Goal: Book appointment/travel/reservation

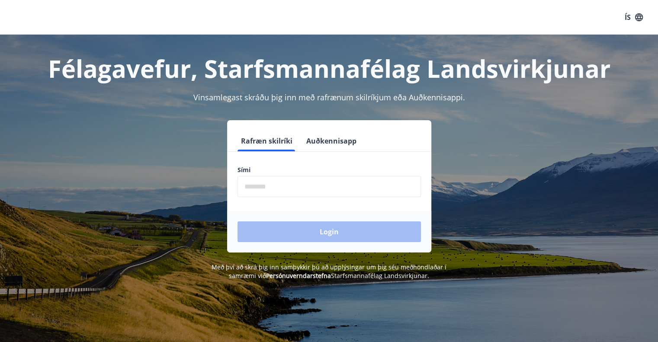
click at [253, 179] on input "phone" at bounding box center [329, 186] width 183 height 21
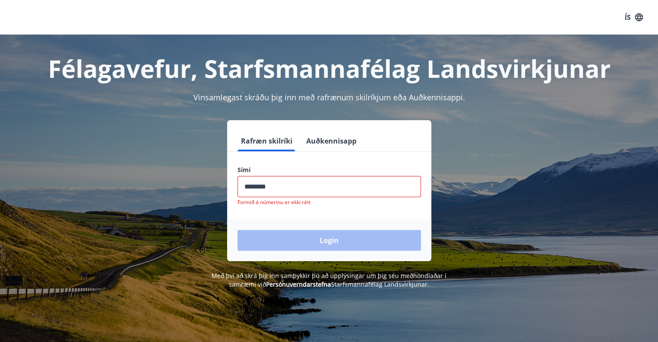
click at [299, 229] on div "Login" at bounding box center [329, 241] width 204 height 42
click at [303, 181] on input "phone" at bounding box center [329, 186] width 183 height 21
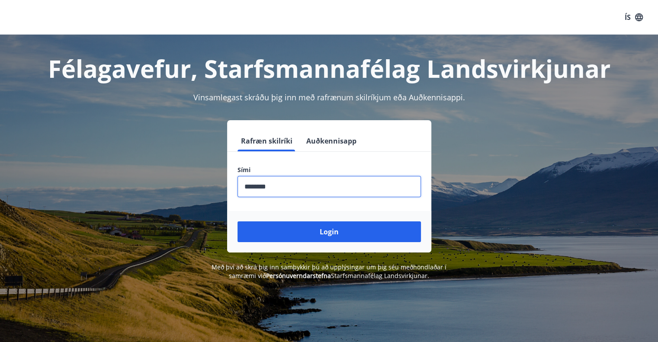
type input "********"
click at [238, 222] on button "Login" at bounding box center [329, 232] width 183 height 21
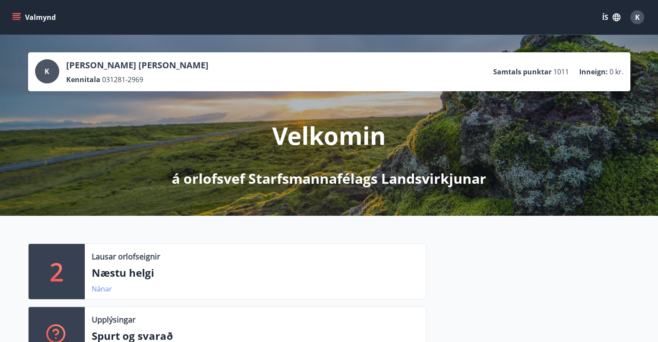
click at [103, 290] on link "Nánar" at bounding box center [102, 289] width 20 height 10
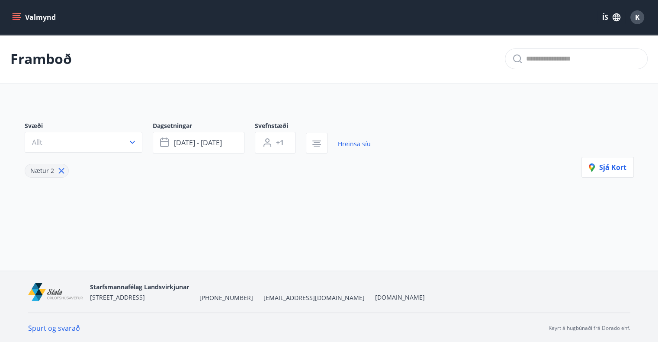
type input "*"
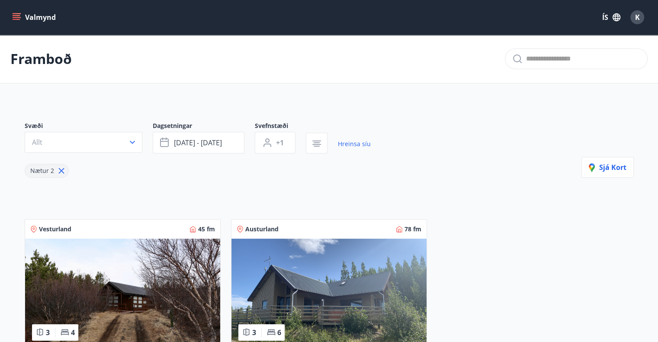
click at [16, 15] on icon "menu" at bounding box center [17, 15] width 8 height 1
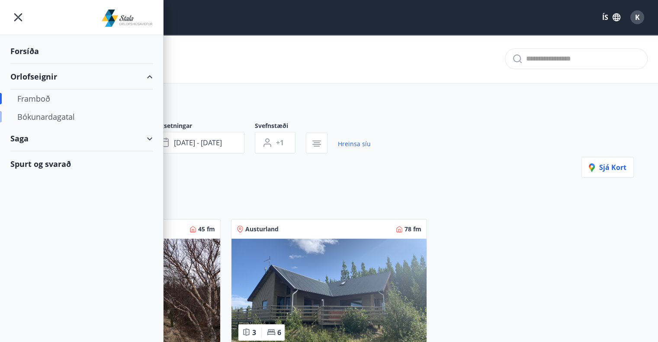
click at [45, 115] on div "Bókunardagatal" at bounding box center [81, 117] width 129 height 18
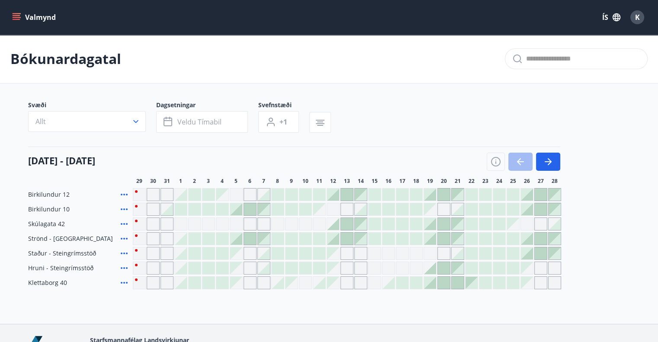
scroll to position [43, 0]
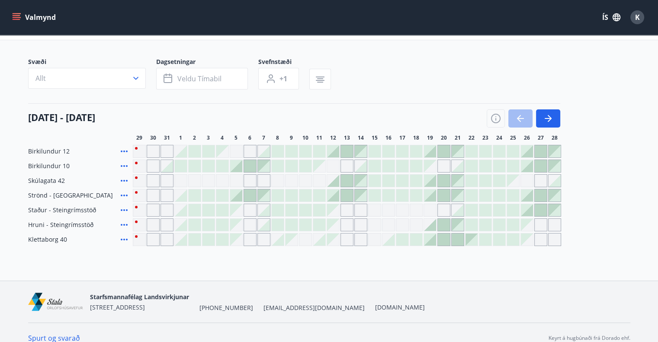
click at [124, 166] on icon at bounding box center [124, 166] width 7 height 2
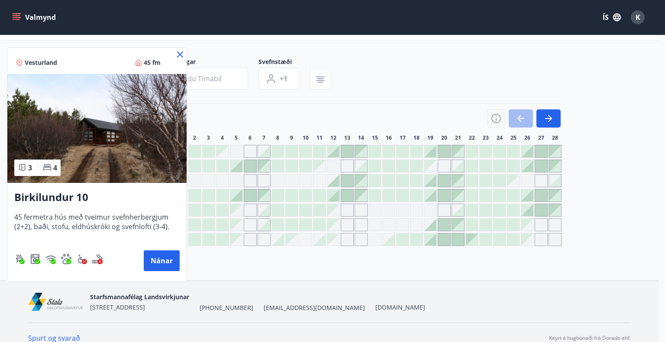
click at [182, 49] on icon at bounding box center [180, 54] width 10 height 10
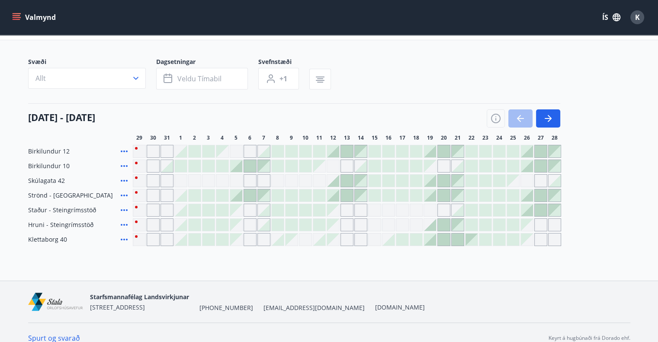
click at [124, 180] on icon at bounding box center [124, 181] width 7 height 2
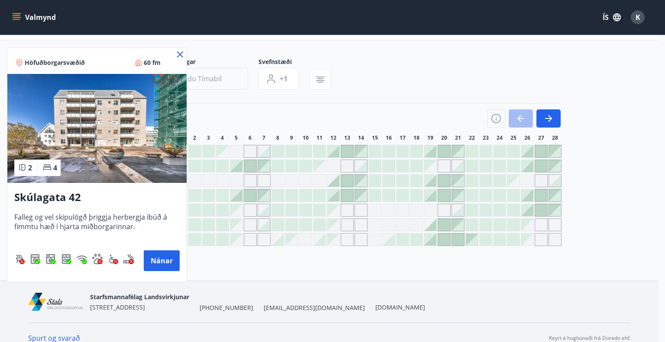
click at [178, 54] on icon at bounding box center [180, 54] width 10 height 10
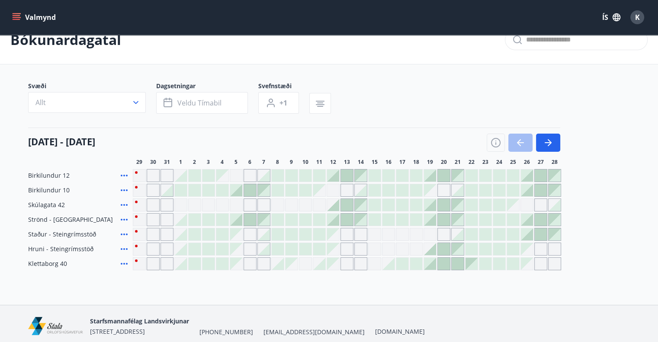
scroll to position [0, 0]
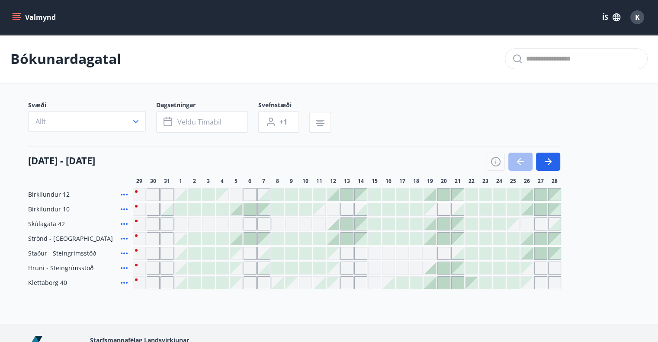
click at [126, 267] on icon at bounding box center [124, 268] width 10 height 10
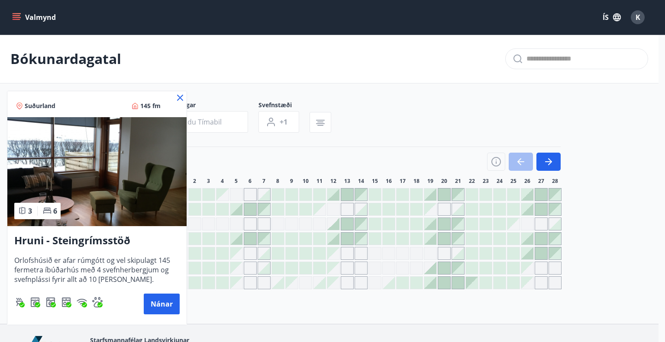
click at [179, 100] on icon at bounding box center [180, 98] width 10 height 10
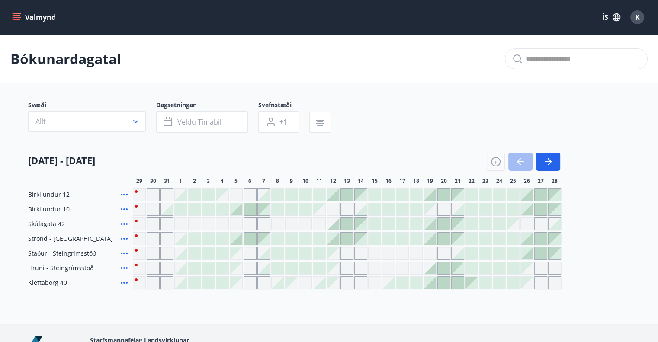
click at [125, 256] on icon at bounding box center [124, 253] width 10 height 10
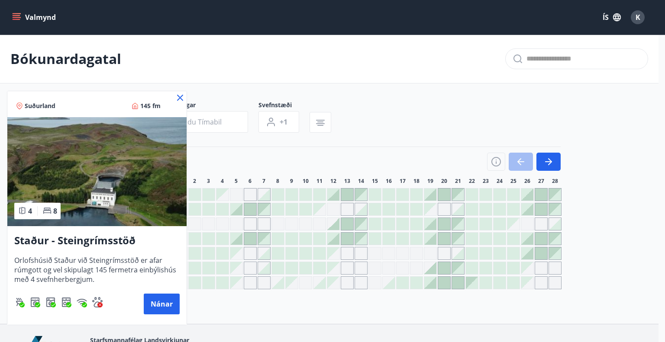
click at [99, 258] on span "Orlofshúsið Staður við Steingrímsstöð er afar rúmgott og vel skipulagt 145 ferm…" at bounding box center [96, 270] width 165 height 29
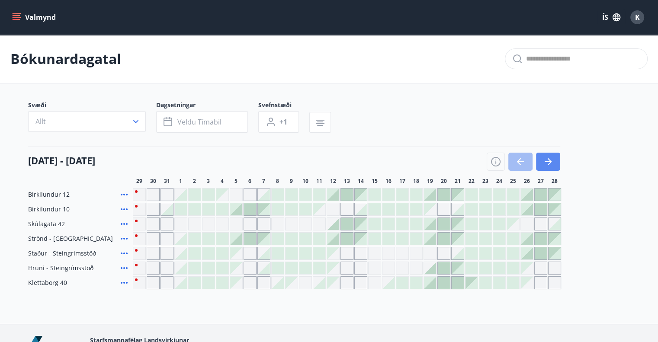
click at [551, 164] on icon "button" at bounding box center [548, 162] width 10 height 10
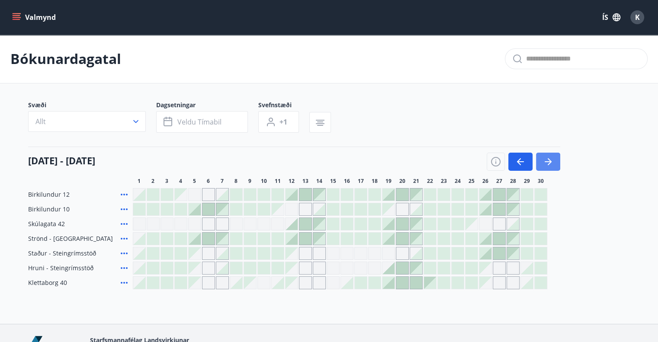
click at [549, 162] on icon "button" at bounding box center [548, 161] width 7 height 1
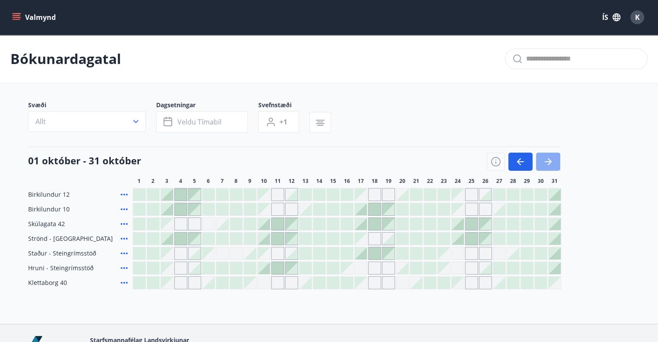
click at [549, 162] on icon "button" at bounding box center [548, 161] width 7 height 1
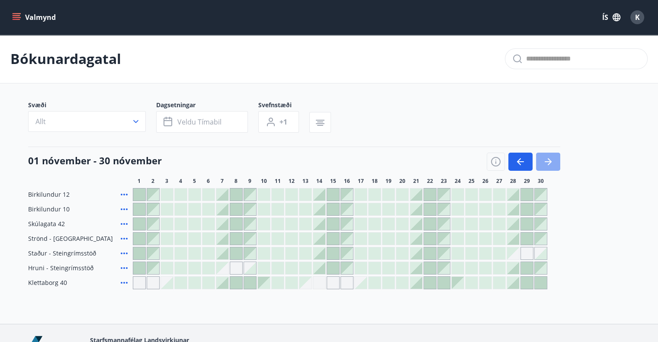
click at [549, 162] on icon "button" at bounding box center [548, 161] width 7 height 1
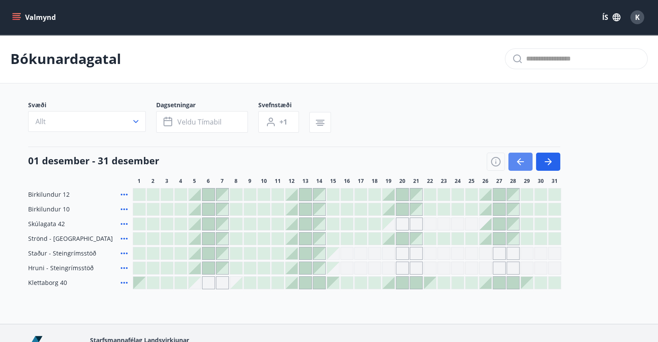
click at [519, 161] on icon "button" at bounding box center [520, 161] width 7 height 1
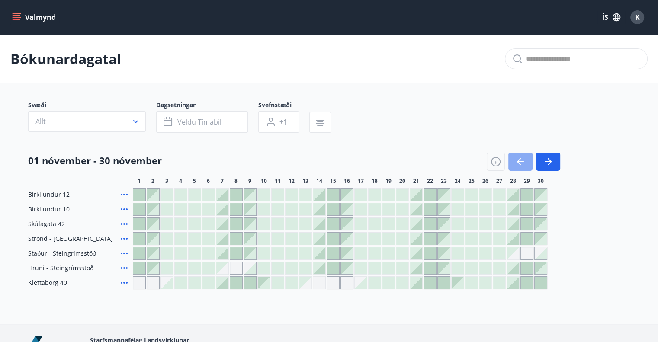
click at [519, 161] on icon "button" at bounding box center [520, 161] width 7 height 1
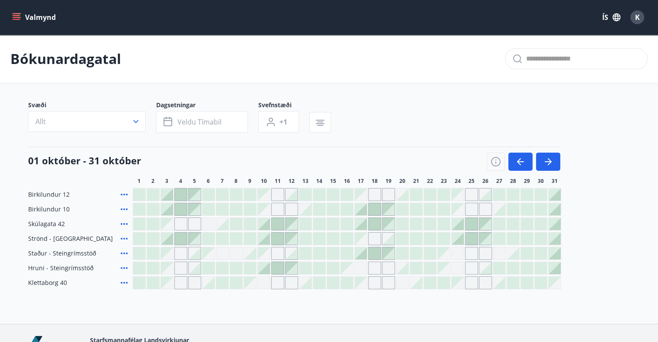
click at [124, 284] on icon at bounding box center [124, 283] width 10 height 10
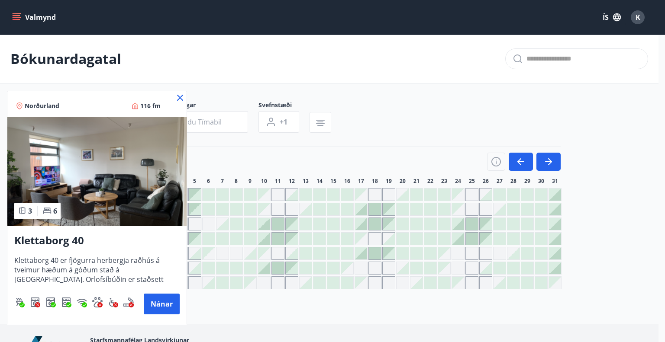
click at [183, 96] on icon at bounding box center [180, 98] width 10 height 10
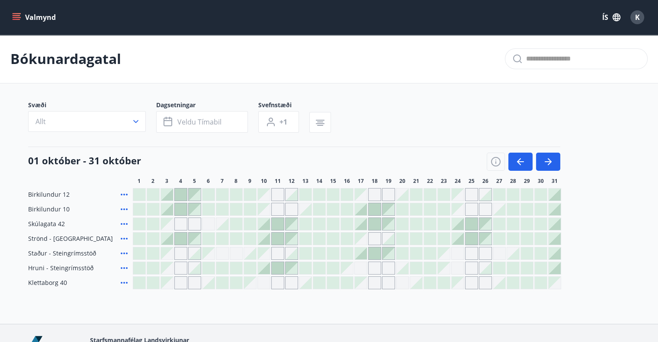
click at [408, 271] on div at bounding box center [402, 268] width 12 height 12
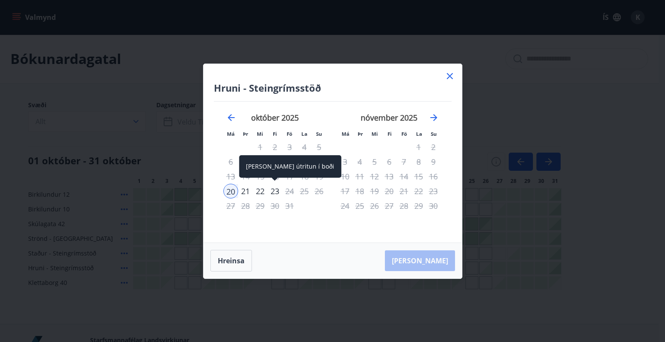
click at [276, 190] on div "23" at bounding box center [274, 191] width 15 height 15
